Goal: Task Accomplishment & Management: Complete application form

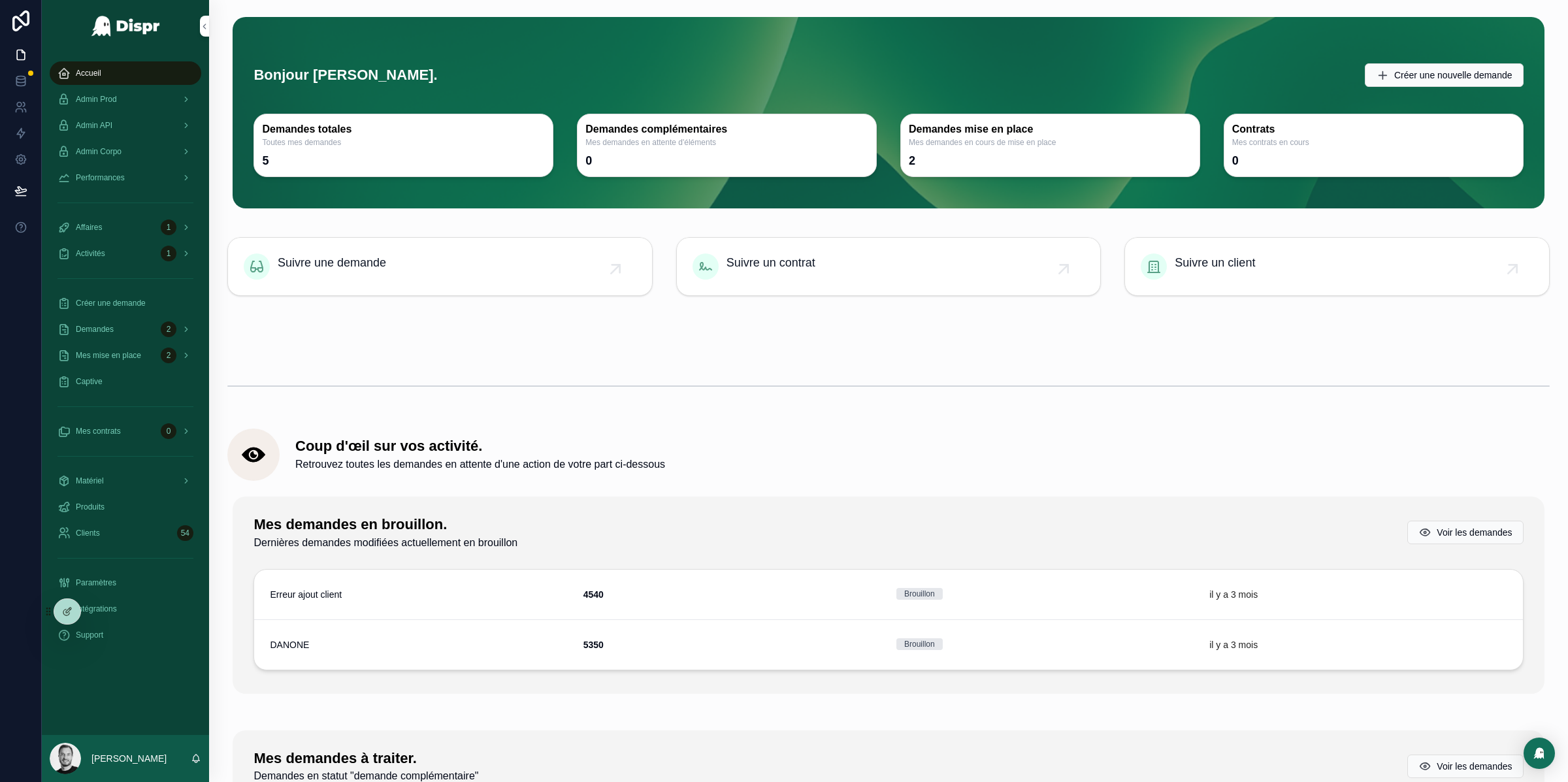
click at [1502, 781] on div at bounding box center [784, 782] width 1568 height 0
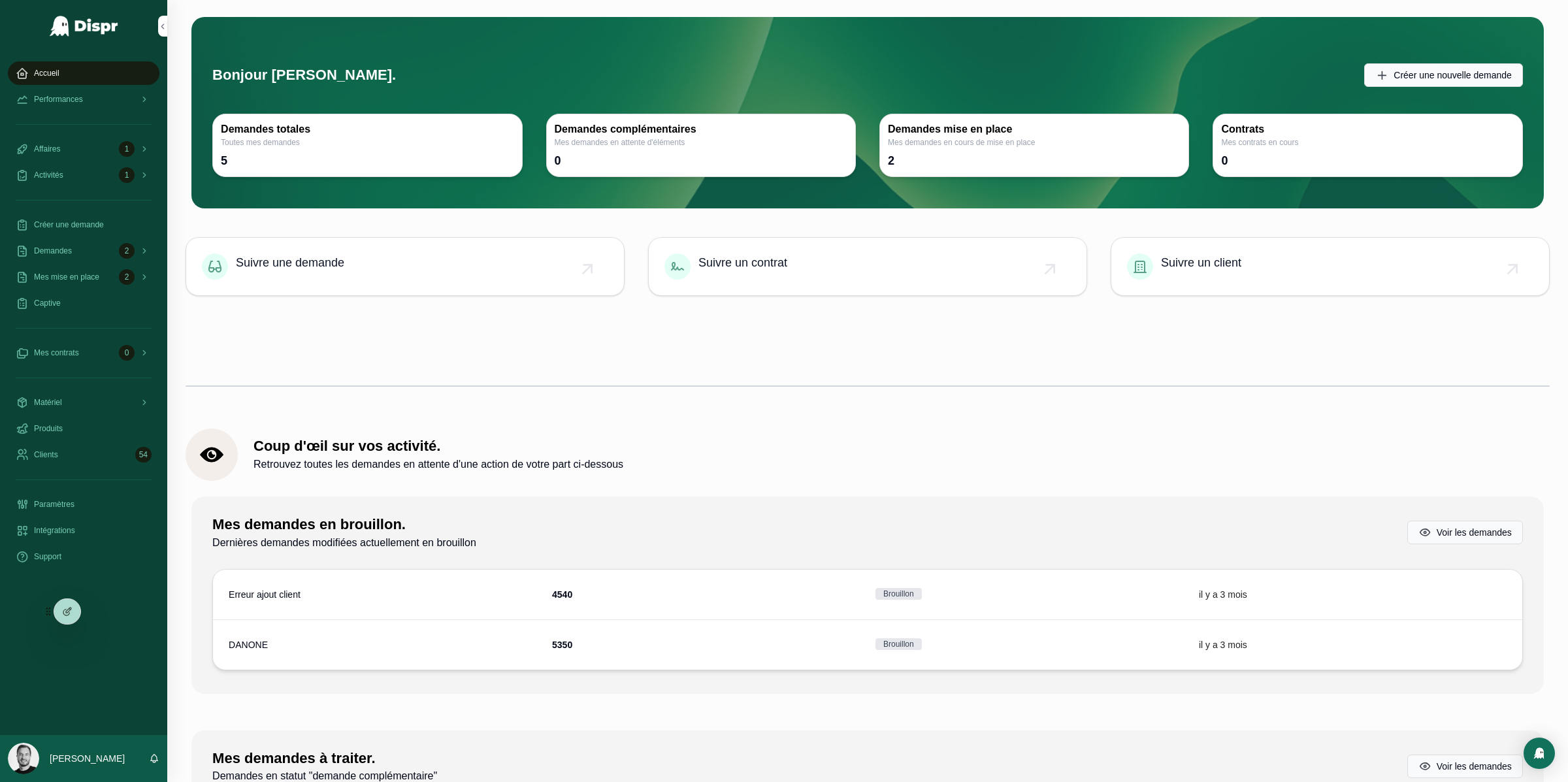
click at [1530, 781] on div at bounding box center [784, 782] width 1568 height 0
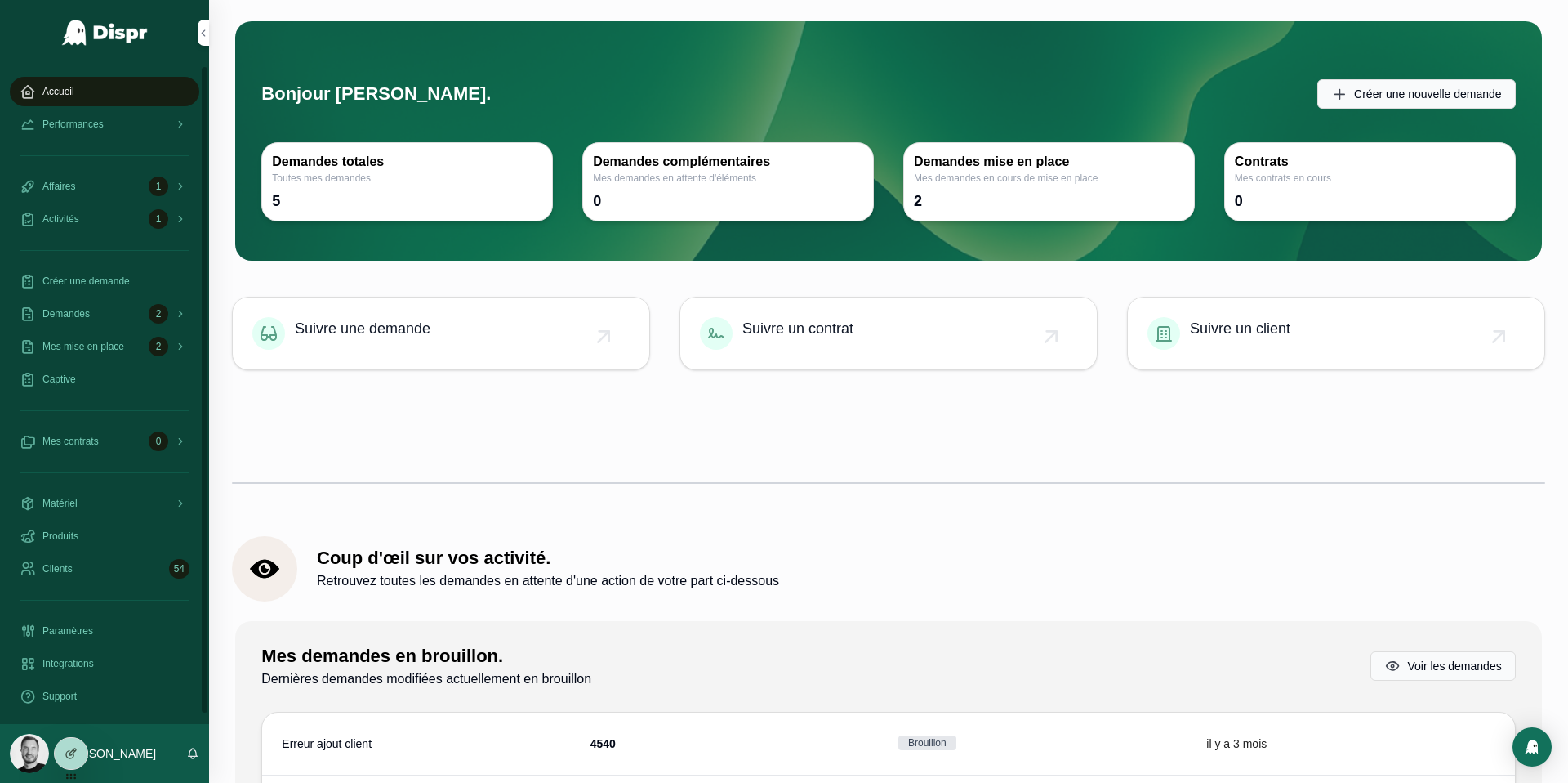
click at [114, 281] on span "Créer une demande" at bounding box center [85, 281] width 87 height 13
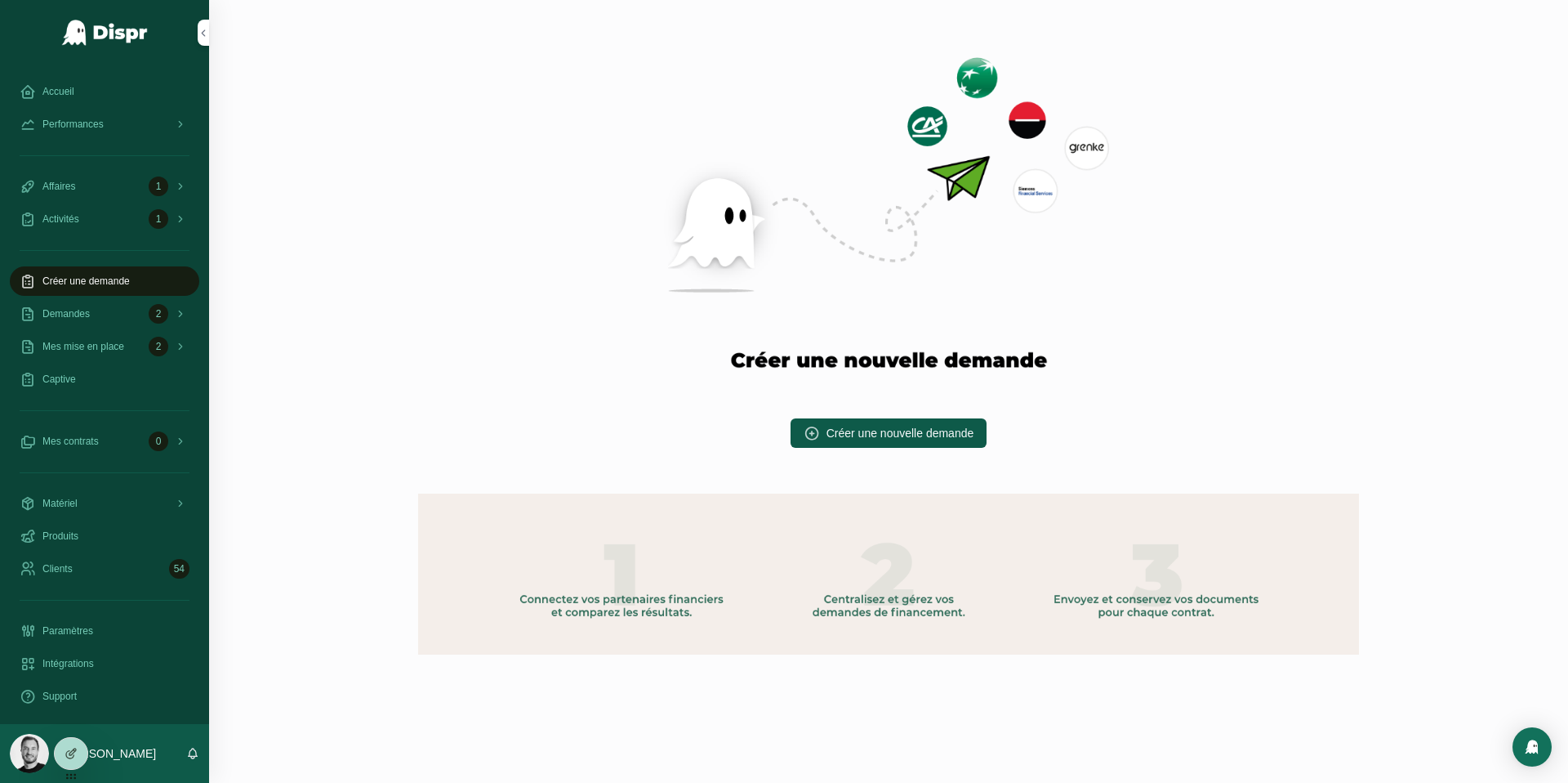
click at [1396, 783] on div at bounding box center [784, 783] width 1568 height 0
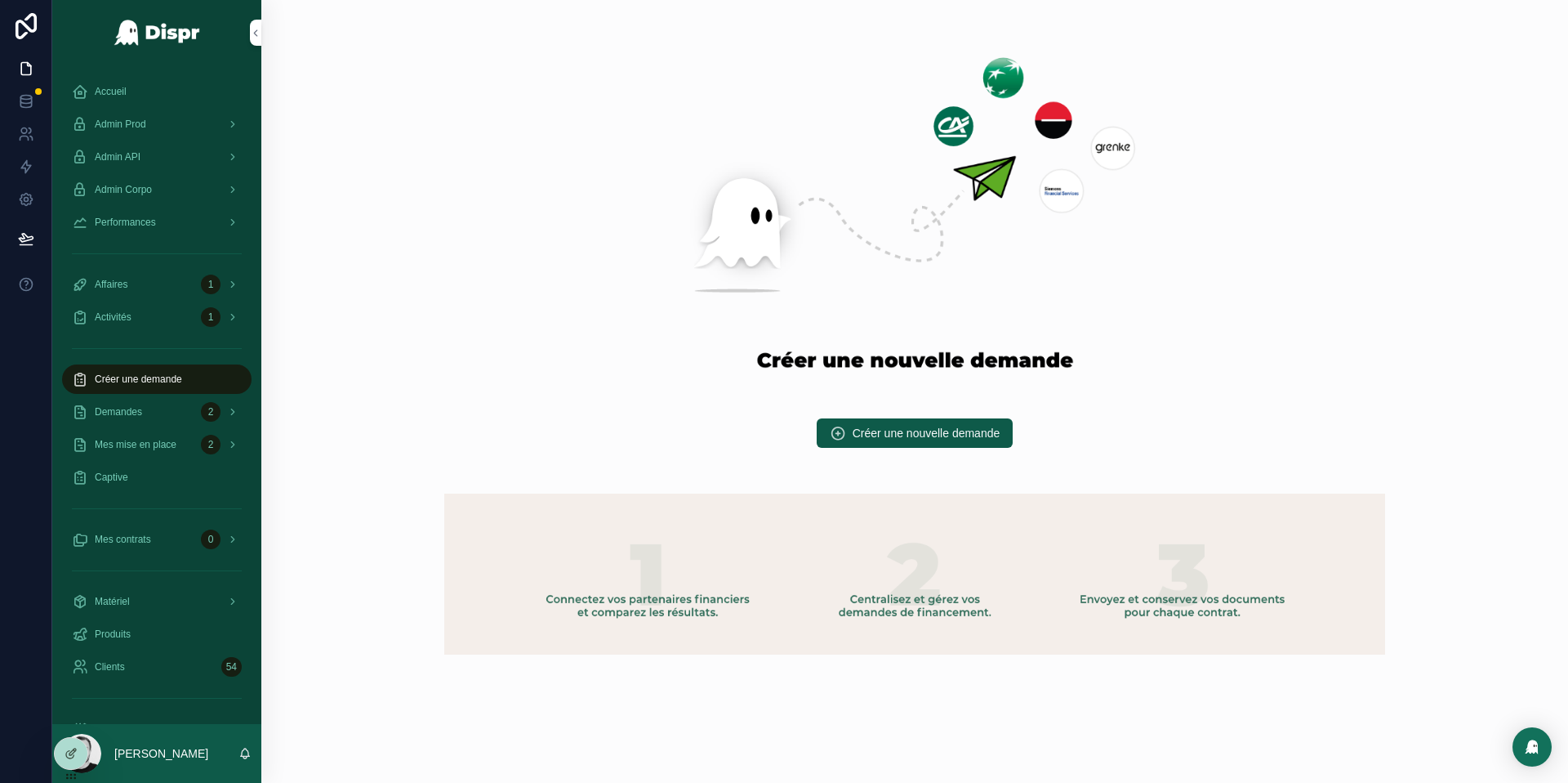
click at [1529, 783] on div at bounding box center [784, 783] width 1568 height 0
click at [853, 425] on span "Créer une nouvelle demande" at bounding box center [926, 432] width 148 height 16
